Goal: Transaction & Acquisition: Purchase product/service

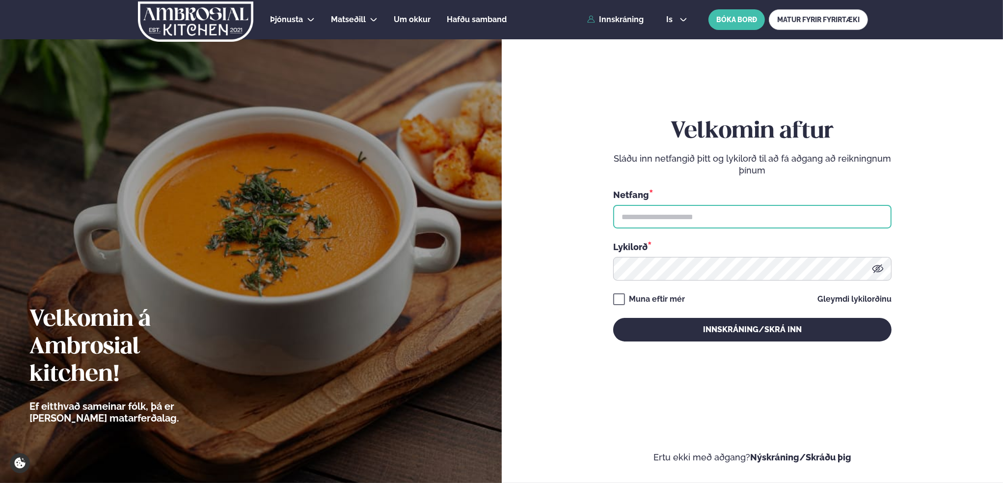
click at [654, 212] on input "text" at bounding box center [752, 217] width 278 height 24
type input "**********"
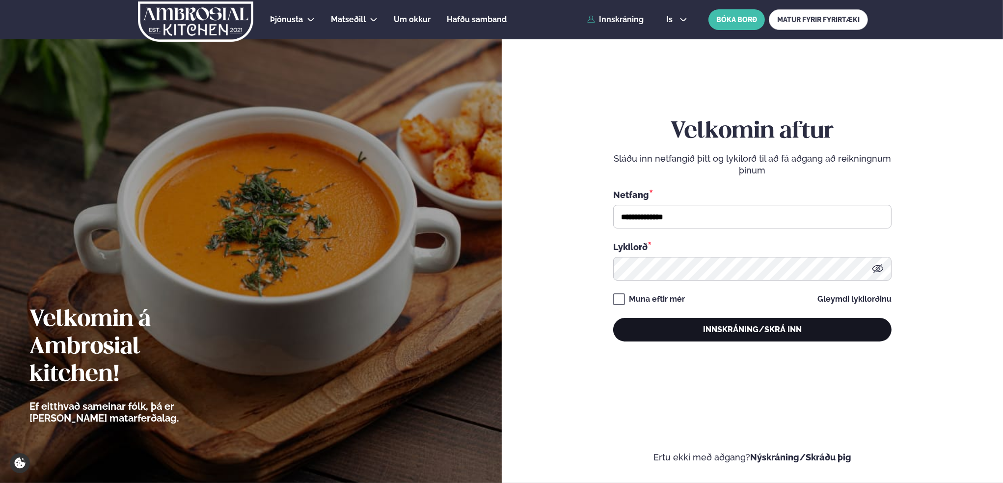
click at [752, 327] on button "Innskráning/Skrá inn" at bounding box center [752, 330] width 278 height 24
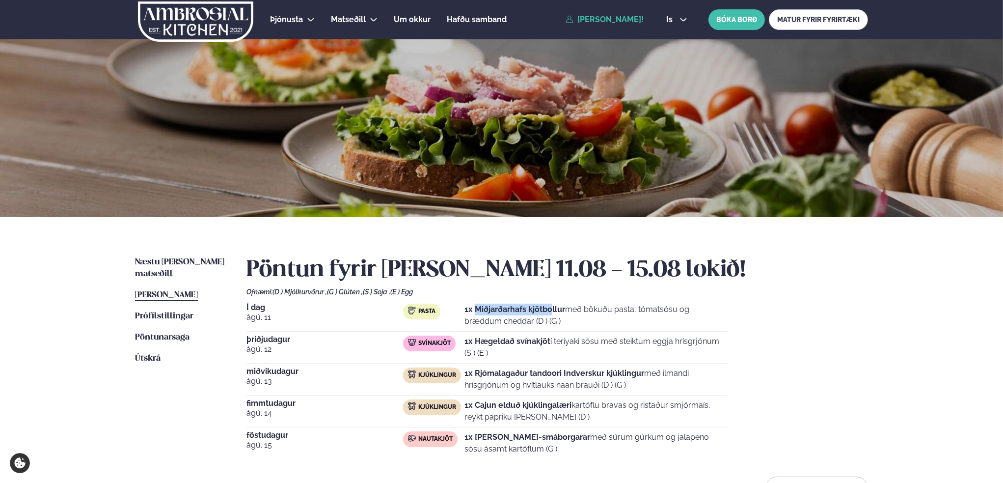
drag, startPoint x: 475, startPoint y: 309, endPoint x: 562, endPoint y: 306, distance: 87.4
click at [556, 306] on strong "1x Miðjarðarhafs kjötbollur" at bounding box center [514, 308] width 101 height 9
click at [593, 307] on p "1x Miðjarðarhafs kjötbollur með bökuðu pasta, tómatsósu og bræddum cheddar (D )…" at bounding box center [595, 315] width 263 height 24
drag, startPoint x: 570, startPoint y: 308, endPoint x: 716, endPoint y: 310, distance: 146.3
click at [716, 310] on p "1x Miðjarðarhafs kjötbollur með bökuðu pasta, tómatsósu og bræddum cheddar (D )…" at bounding box center [595, 315] width 263 height 24
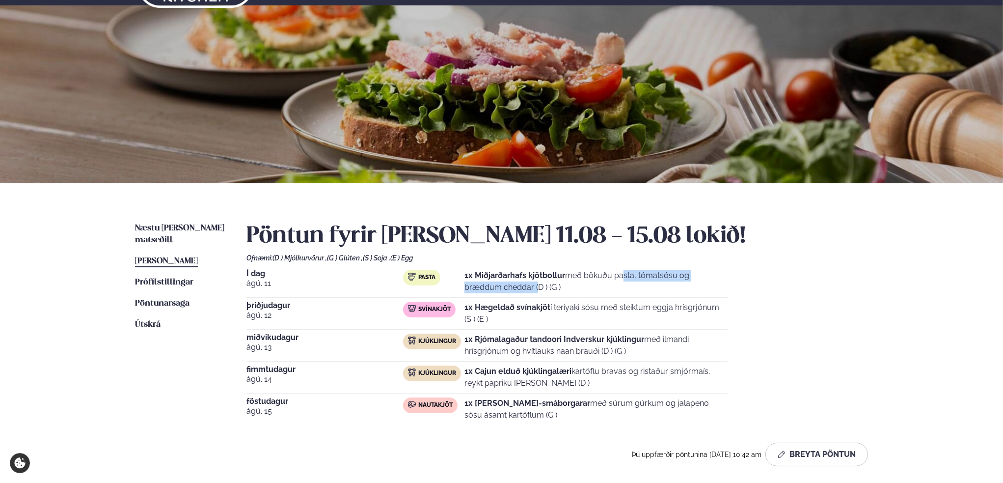
scroll to position [49, 0]
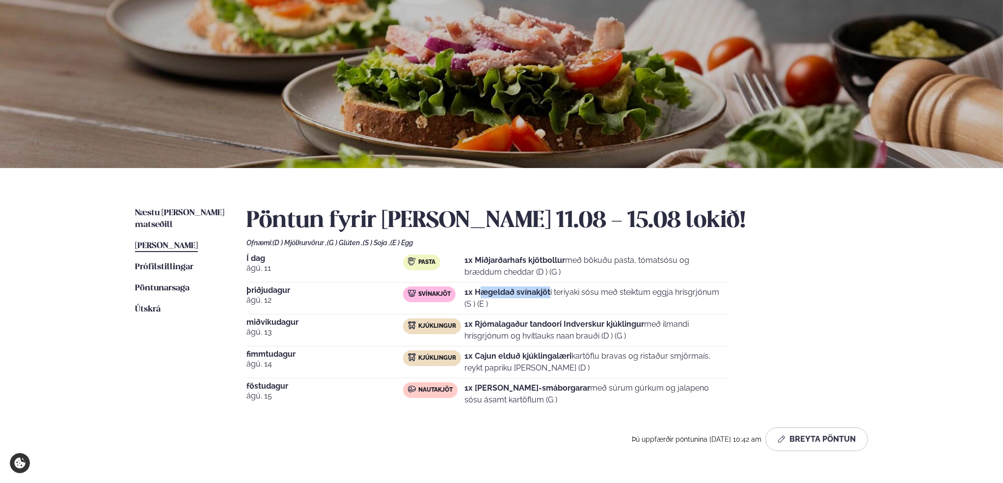
drag, startPoint x: 489, startPoint y: 288, endPoint x: 550, endPoint y: 289, distance: 60.9
click at [550, 289] on strong "1x Hægeldað svínakjöt" at bounding box center [507, 291] width 86 height 9
drag, startPoint x: 506, startPoint y: 322, endPoint x: 632, endPoint y: 321, distance: 126.2
click at [630, 321] on strong "1x Rjómalagaður tandoori Indverskur kjúklingur" at bounding box center [554, 323] width 180 height 9
drag, startPoint x: 489, startPoint y: 355, endPoint x: 581, endPoint y: 351, distance: 92.4
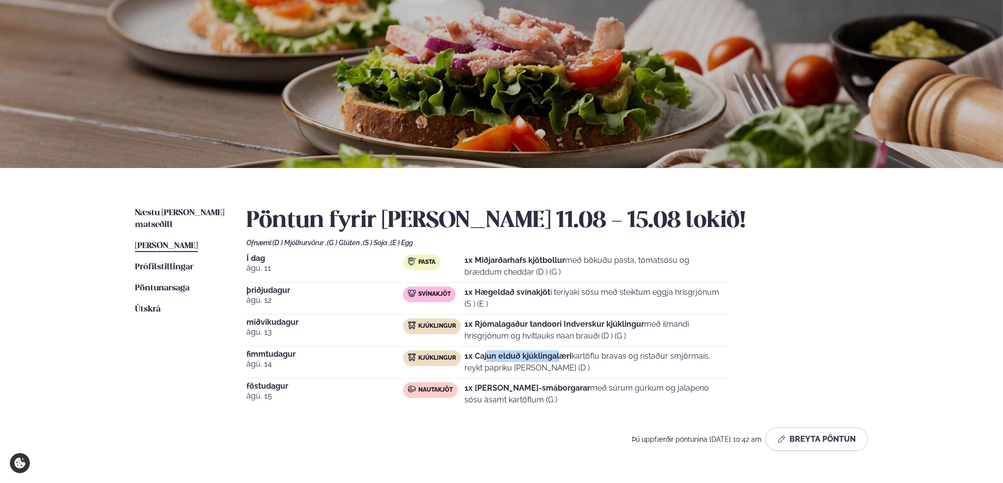
click at [575, 351] on p "1x Cajun elduð kjúklingalæri kartöflu bravas og ristaður smjörmaís, reykt papri…" at bounding box center [595, 362] width 263 height 24
drag, startPoint x: 496, startPoint y: 385, endPoint x: 602, endPoint y: 387, distance: 106.1
click at [601, 387] on p "1x [PERSON_NAME]-smáborgarar með súrum gúrkum og jalapeno sósu ásamt kartöflum …" at bounding box center [595, 394] width 263 height 24
click at [630, 387] on p "1x [PERSON_NAME]-smáborgarar með súrum gúrkum og jalapeno sósu ásamt kartöflum …" at bounding box center [595, 394] width 263 height 24
click at [390, 218] on h2 "Pöntun fyrir [PERSON_NAME] 11.08 - 15.08 lokið!" at bounding box center [557, 220] width 622 height 27
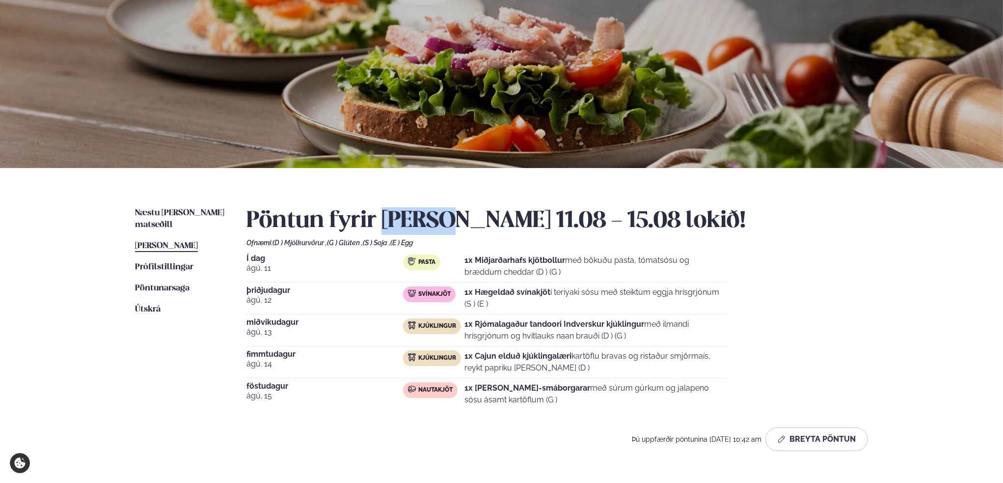
click at [390, 218] on h2 "Pöntun fyrir [PERSON_NAME] 11.08 - 15.08 lokið!" at bounding box center [557, 220] width 622 height 27
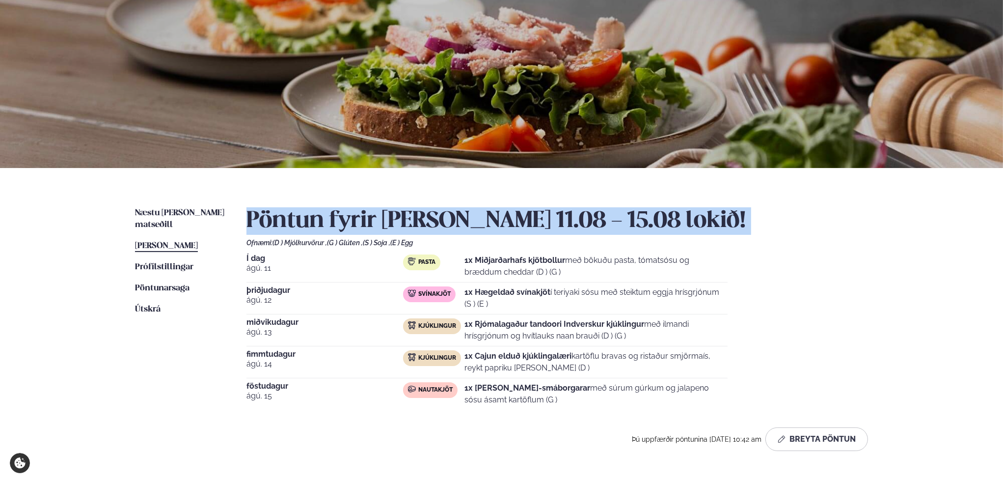
click at [390, 218] on h2 "Pöntun fyrir [PERSON_NAME] 11.08 - 15.08 lokið!" at bounding box center [557, 220] width 622 height 27
click at [460, 224] on h2 "Pöntun fyrir [PERSON_NAME] 11.08 - 15.08 lokið!" at bounding box center [557, 220] width 622 height 27
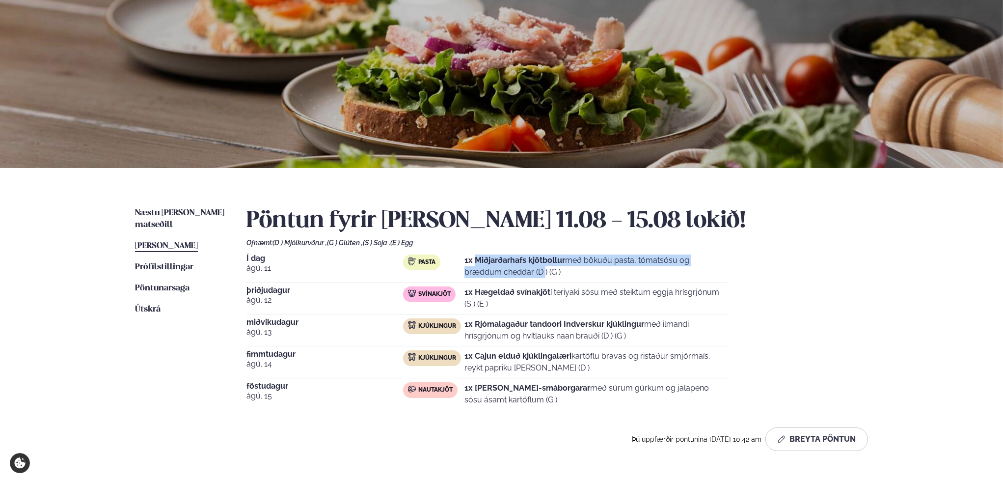
drag, startPoint x: 476, startPoint y: 260, endPoint x: 739, endPoint y: 259, distance: 263.2
click at [739, 259] on div "Í dag [DATE] Pasta 1x Miðjarðarhafs kjötbollur með bökuðu pasta, tómatsósu og b…" at bounding box center [557, 331] width 622 height 155
click at [697, 261] on p "1x Miðjarðarhafs kjötbollur með bökuðu pasta, tómatsósu og bræddum cheddar (D )…" at bounding box center [595, 266] width 263 height 24
click at [289, 224] on h2 "Pöntun fyrir [PERSON_NAME] 11.08 - 15.08 lokið!" at bounding box center [557, 220] width 622 height 27
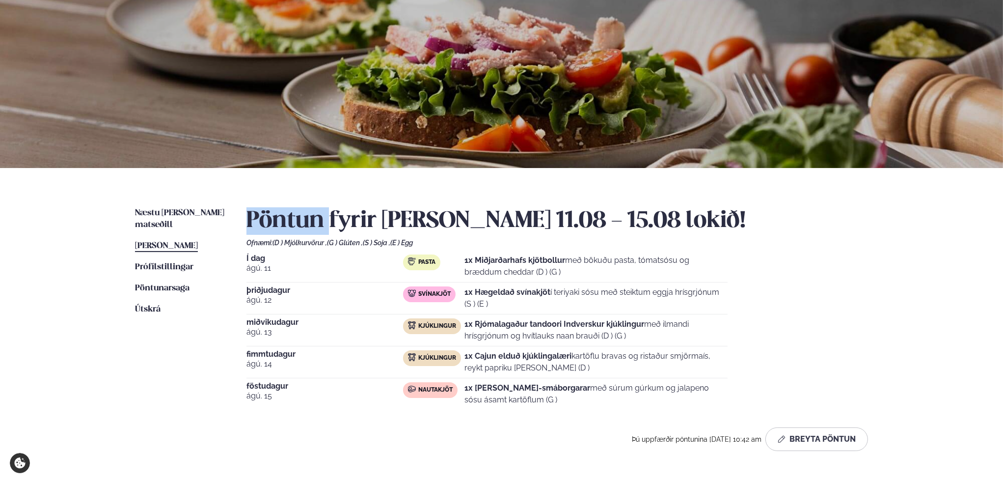
click at [289, 224] on h2 "Pöntun fyrir [PERSON_NAME] 11.08 - 15.08 lokið!" at bounding box center [557, 220] width 622 height 27
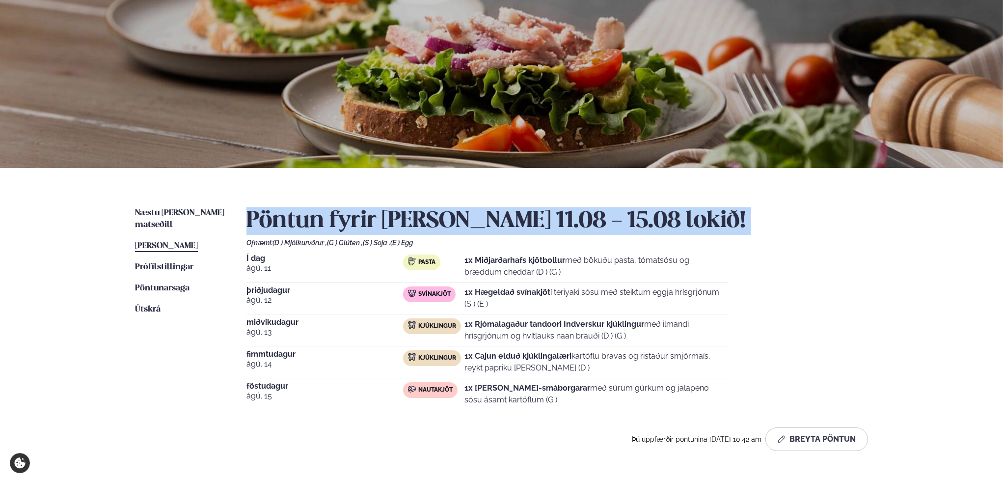
click at [289, 224] on h2 "Pöntun fyrir [PERSON_NAME] 11.08 - 15.08 lokið!" at bounding box center [557, 220] width 622 height 27
click at [463, 214] on h2 "Pöntun fyrir [PERSON_NAME] 11.08 - 15.08 lokið!" at bounding box center [557, 220] width 622 height 27
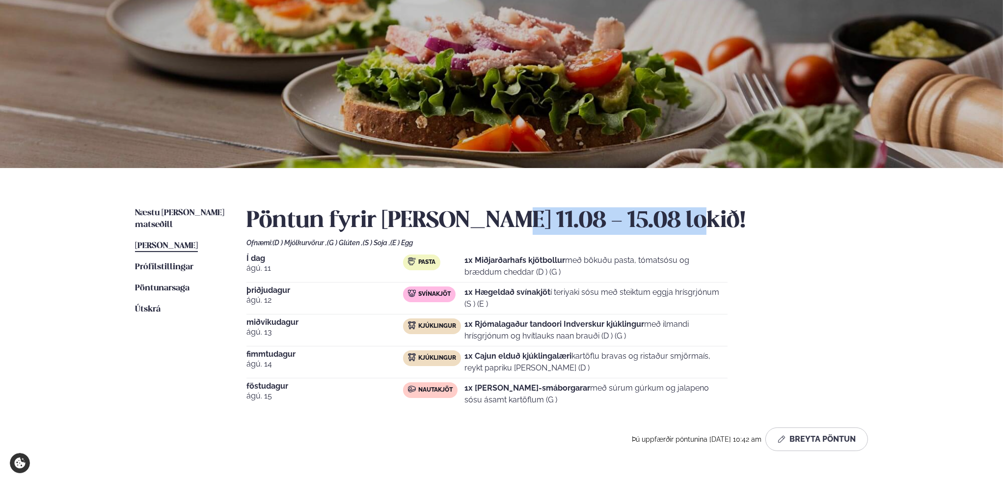
drag, startPoint x: 501, startPoint y: 217, endPoint x: 693, endPoint y: 211, distance: 192.1
click at [690, 211] on h2 "Pöntun fyrir [PERSON_NAME] 11.08 - 15.08 lokið!" at bounding box center [557, 220] width 622 height 27
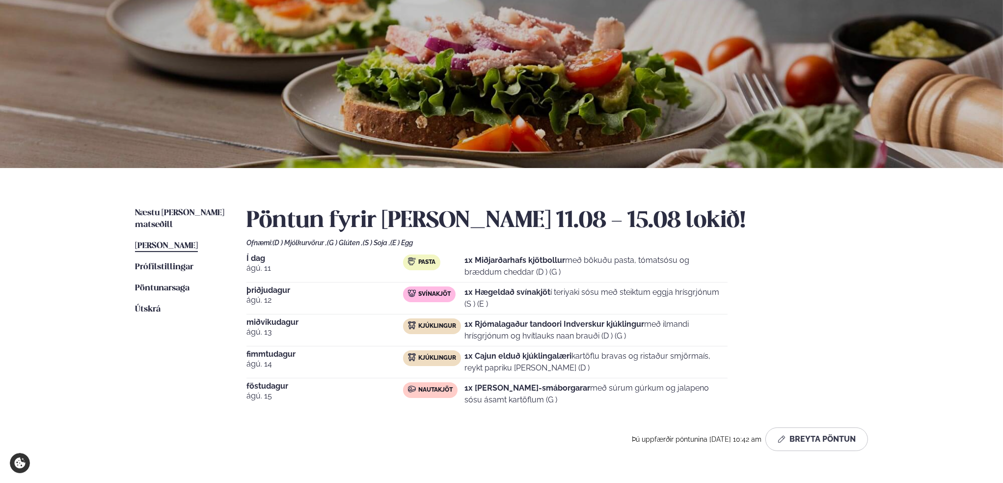
click at [556, 261] on strong "1x Miðjarðarhafs kjötbollur" at bounding box center [514, 259] width 101 height 9
